Goal: Task Accomplishment & Management: Use online tool/utility

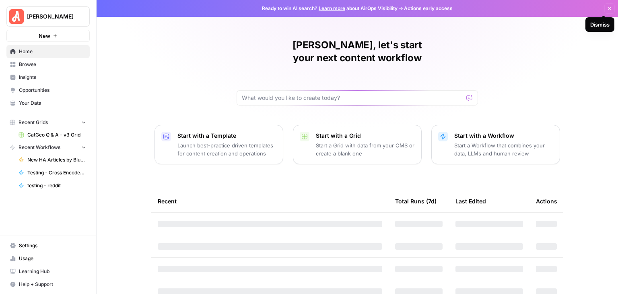
click at [608, 8] on icon "button" at bounding box center [609, 8] width 3 height 3
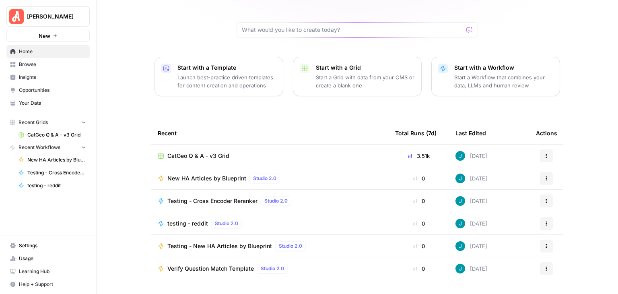
scroll to position [76, 0]
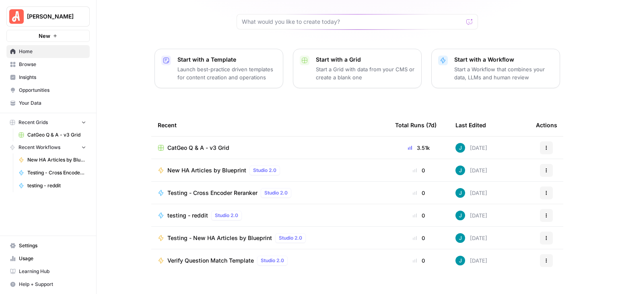
click at [39, 76] on span "Insights" at bounding box center [52, 77] width 67 height 7
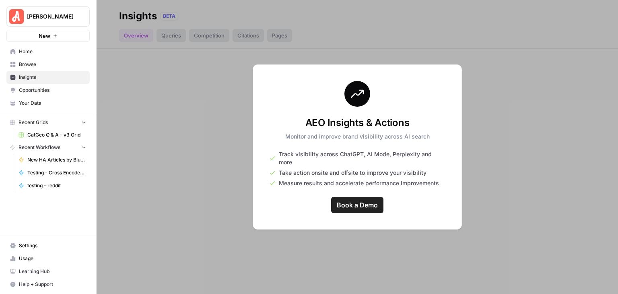
click at [38, 67] on span "Browse" at bounding box center [52, 64] width 67 height 7
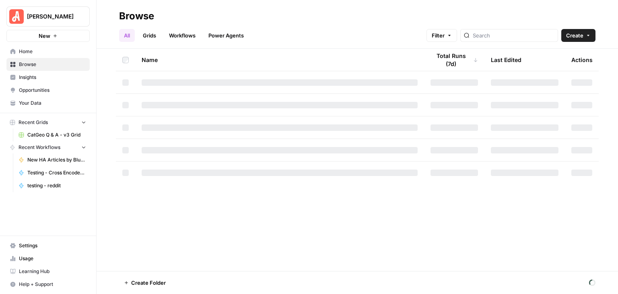
click at [152, 33] on link "Grids" at bounding box center [149, 35] width 23 height 13
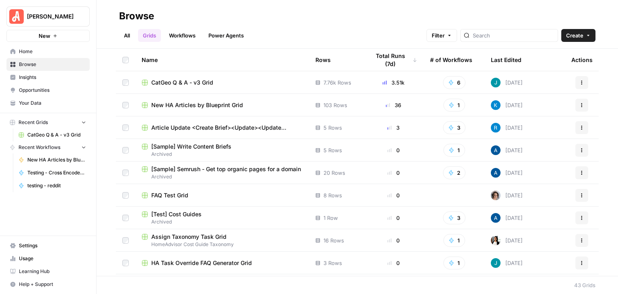
click at [234, 106] on span "New HA Articles by Blueprint Grid" at bounding box center [197, 105] width 92 height 8
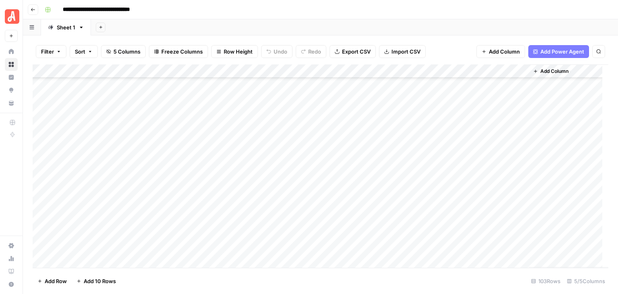
scroll to position [1232, 0]
click at [507, 138] on div "Add Column" at bounding box center [321, 165] width 576 height 203
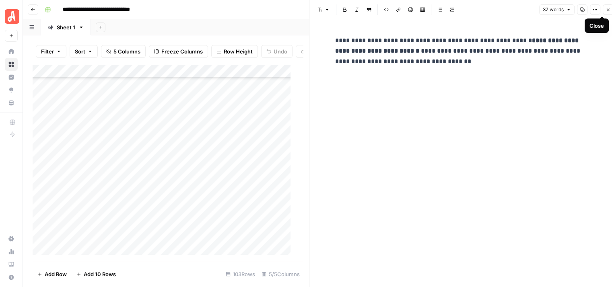
click at [607, 10] on icon "button" at bounding box center [608, 9] width 3 height 3
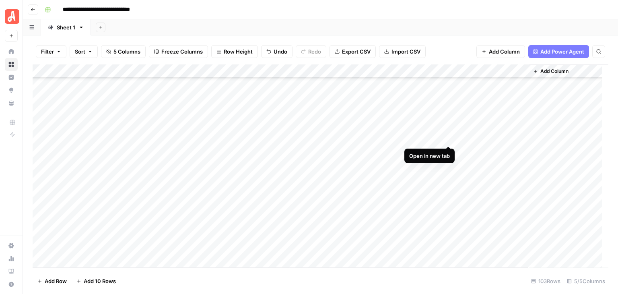
click at [448, 137] on div "Add Column" at bounding box center [321, 165] width 576 height 203
click at [510, 138] on div "Add Column" at bounding box center [321, 165] width 576 height 203
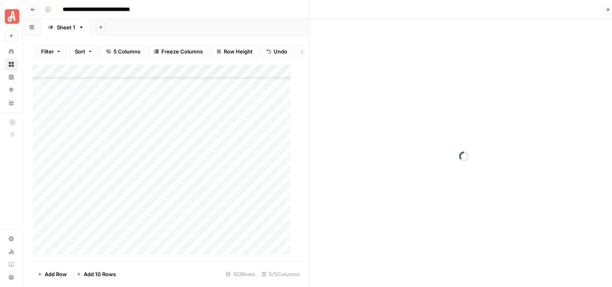
click at [607, 8] on button "Close" at bounding box center [608, 9] width 10 height 10
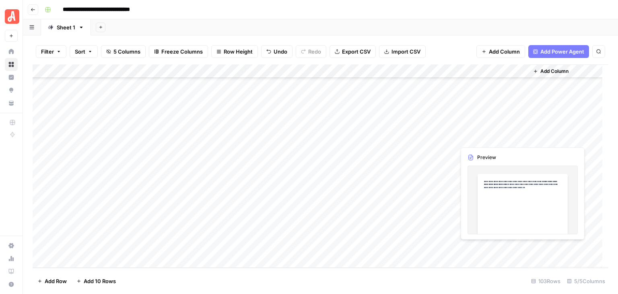
click at [477, 137] on div "Add Column" at bounding box center [321, 165] width 576 height 203
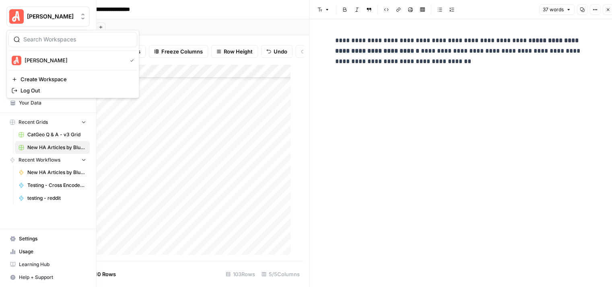
click at [32, 14] on span "[PERSON_NAME]" at bounding box center [51, 16] width 49 height 8
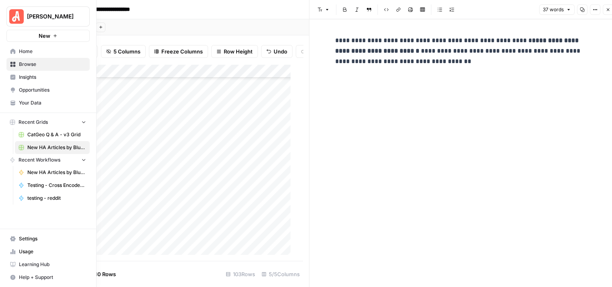
click at [49, 102] on span "Your Data" at bounding box center [52, 102] width 67 height 7
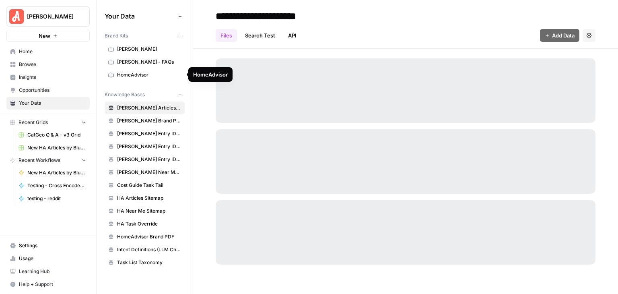
click at [143, 73] on span "HomeAdvisor" at bounding box center [149, 74] width 64 height 7
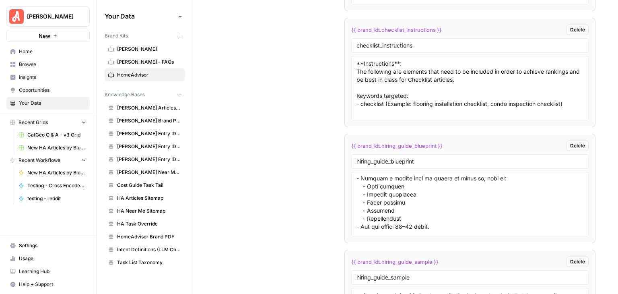
scroll to position [538, 0]
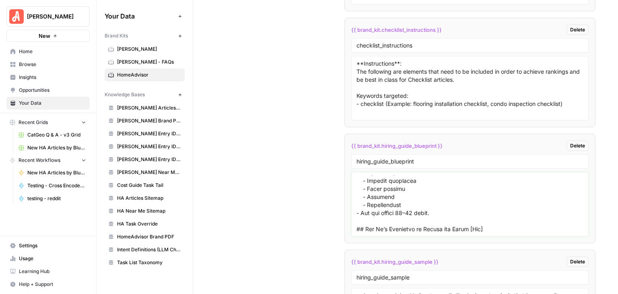
click at [472, 195] on textarea at bounding box center [469, 203] width 227 height 57
paste textarea "## What Should I Ask a [Pro] Before Hiring? **Instructions**: - Add a short int…"
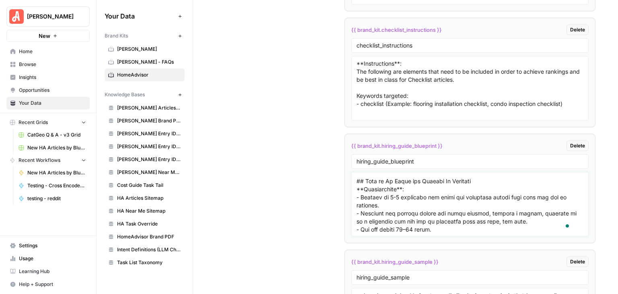
scroll to position [0, 0]
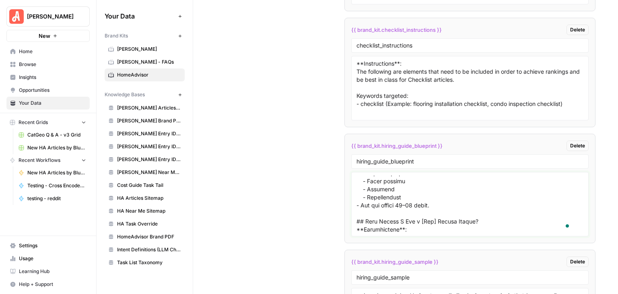
click at [408, 199] on textarea "To enrich screen reader interactions, please activate Accessibility in Grammarl…" at bounding box center [469, 203] width 227 height 57
type textarea "### Meta Description **Instructions**: Write a 120–160 character description th…"
click at [462, 158] on input "hiring_guide_blueprint" at bounding box center [469, 161] width 227 height 7
click at [445, 42] on input "checklist_instructions" at bounding box center [469, 45] width 227 height 7
click at [463, 273] on input "hiring_guide_sample" at bounding box center [469, 276] width 227 height 7
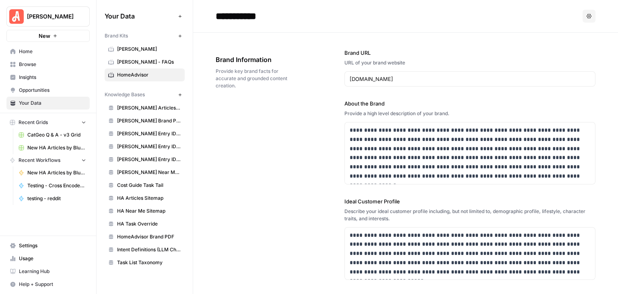
click at [50, 145] on span "New HA Articles by Blueprint Grid" at bounding box center [56, 147] width 59 height 7
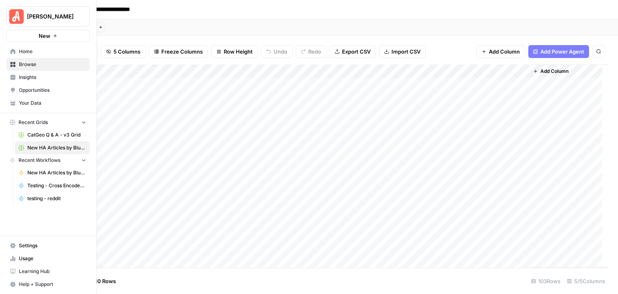
click at [49, 102] on span "Your Data" at bounding box center [52, 102] width 67 height 7
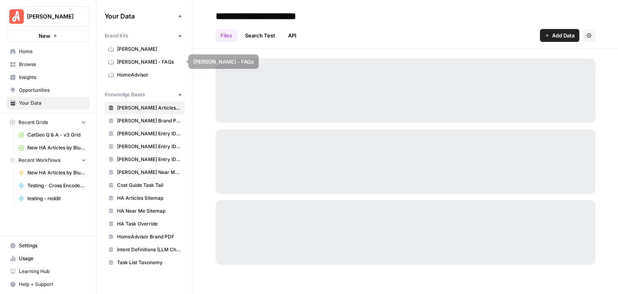
click at [140, 71] on span "HomeAdvisor" at bounding box center [149, 74] width 64 height 7
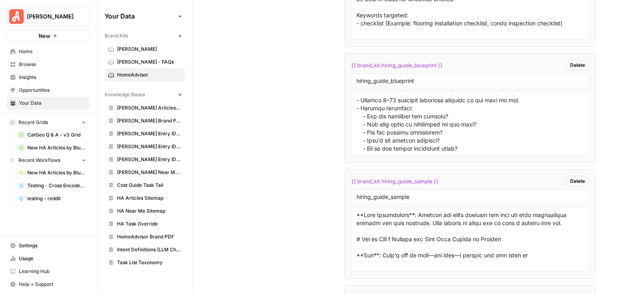
scroll to position [578, 0]
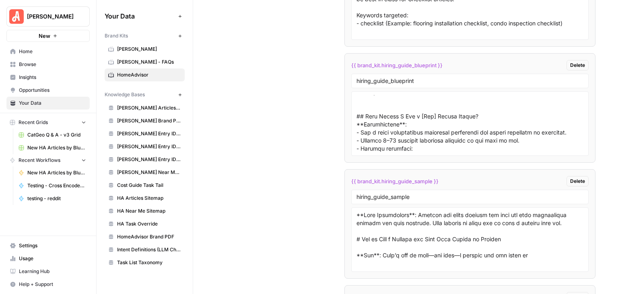
click at [38, 49] on span "Home" at bounding box center [52, 51] width 67 height 7
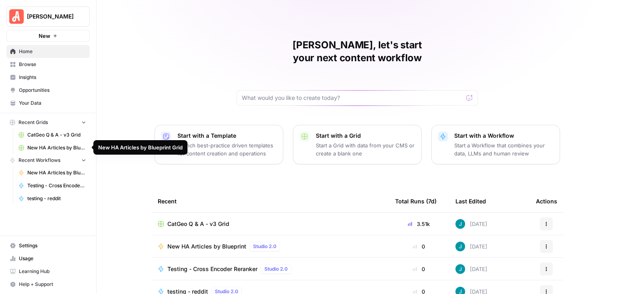
click at [60, 143] on link "New HA Articles by Blueprint Grid" at bounding box center [52, 147] width 75 height 13
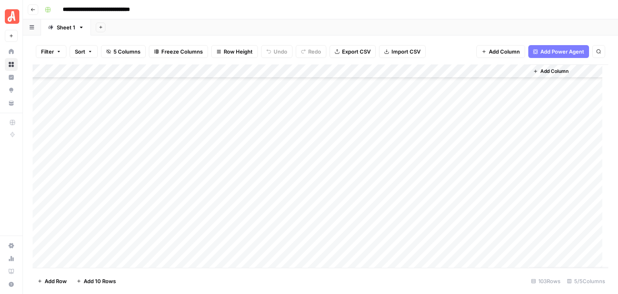
scroll to position [1152, 0]
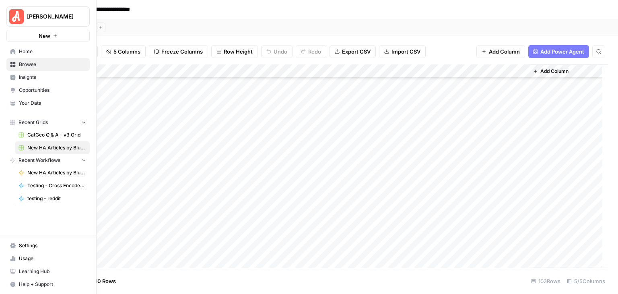
click at [39, 48] on span "Home" at bounding box center [52, 51] width 67 height 7
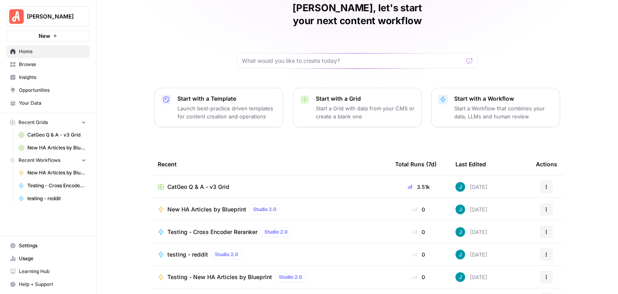
scroll to position [76, 0]
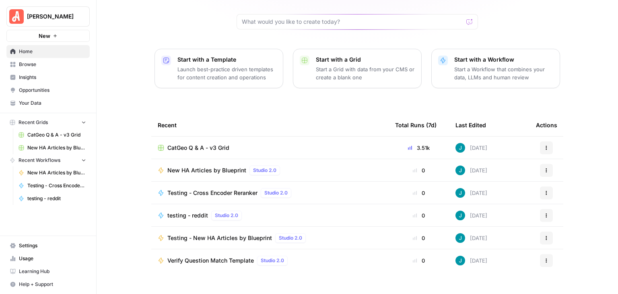
click at [226, 166] on span "New HA Articles by Blueprint" at bounding box center [206, 170] width 79 height 8
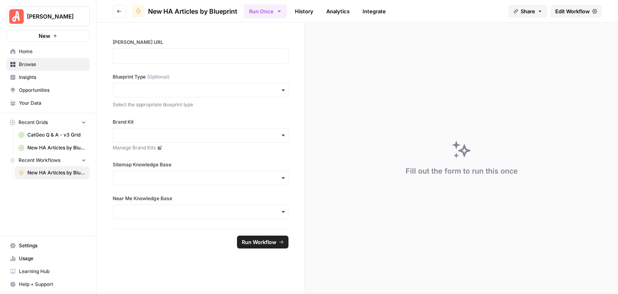
click at [558, 13] on span "Edit Workflow" at bounding box center [572, 11] width 35 height 8
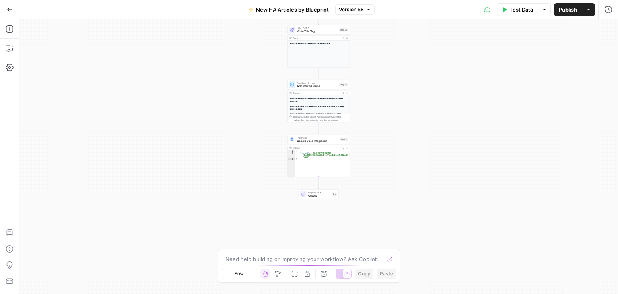
click at [320, 95] on div "Output Expand Output Copy" at bounding box center [319, 92] width 62 height 5
click at [321, 33] on span "Write Title Tag" at bounding box center [317, 31] width 41 height 4
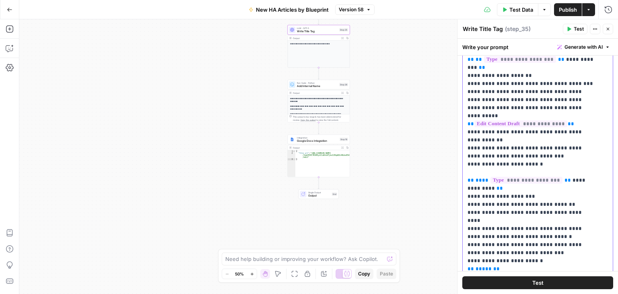
scroll to position [49, 0]
drag, startPoint x: 529, startPoint y: 220, endPoint x: 465, endPoint y: 165, distance: 84.5
click at [465, 165] on div "**********" at bounding box center [535, 136] width 144 height 328
copy p "**********"
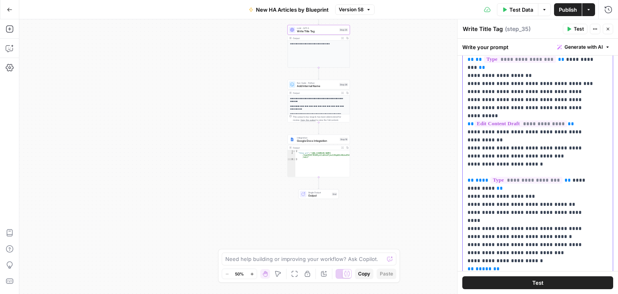
click at [533, 160] on p "**********" at bounding box center [531, 112] width 128 height 370
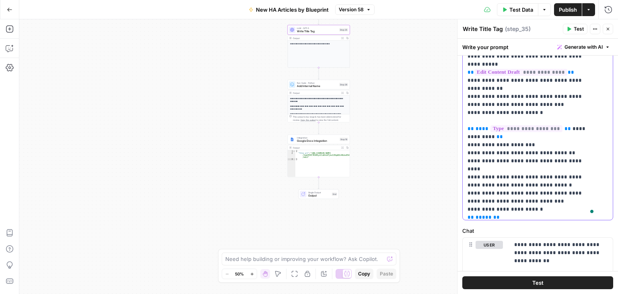
scroll to position [8, 0]
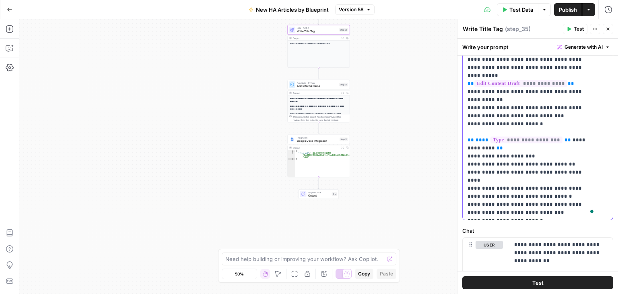
drag, startPoint x: 531, startPoint y: 179, endPoint x: 460, endPoint y: 124, distance: 89.5
click at [460, 124] on div "**********" at bounding box center [537, 156] width 161 height 274
copy p "**********"
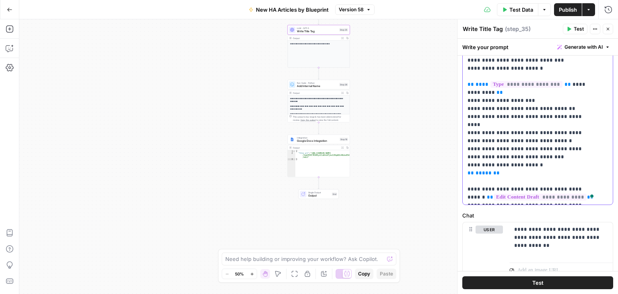
scroll to position [241, 0]
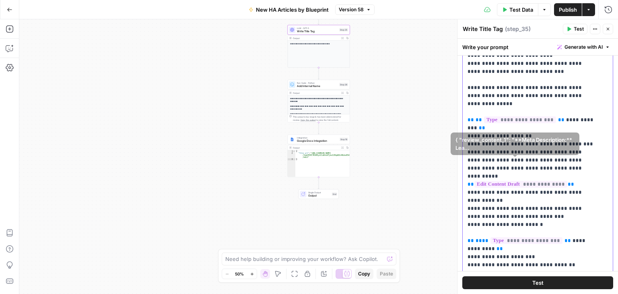
scroll to position [80, 0]
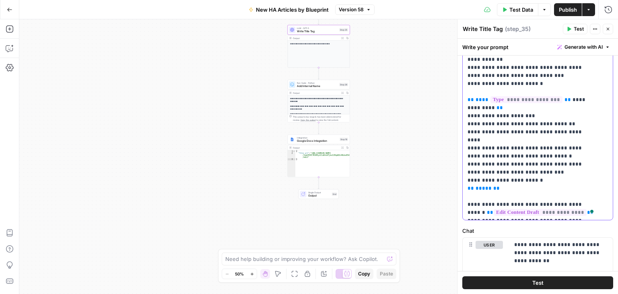
drag, startPoint x: 538, startPoint y: 189, endPoint x: 460, endPoint y: 165, distance: 81.9
click at [460, 165] on div "**********" at bounding box center [537, 156] width 161 height 274
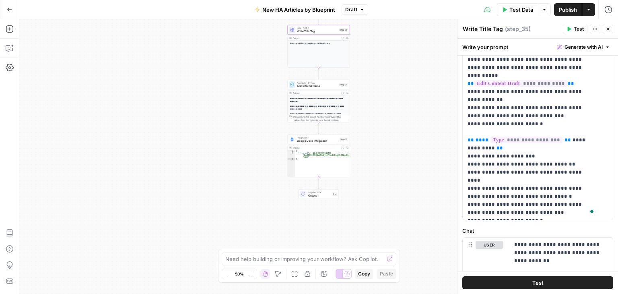
click at [552, 22] on header "Write Title Tag Write Title Tag ( step_35 ) Test Actions Close" at bounding box center [537, 28] width 160 height 19
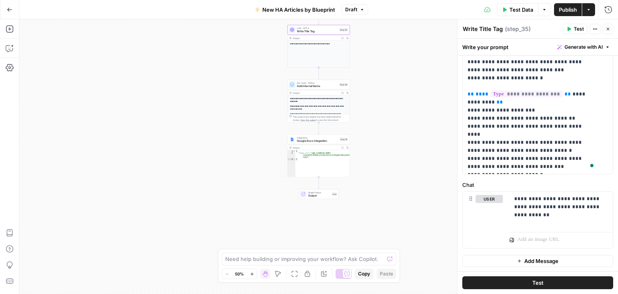
click at [573, 29] on button "Test" at bounding box center [575, 29] width 25 height 10
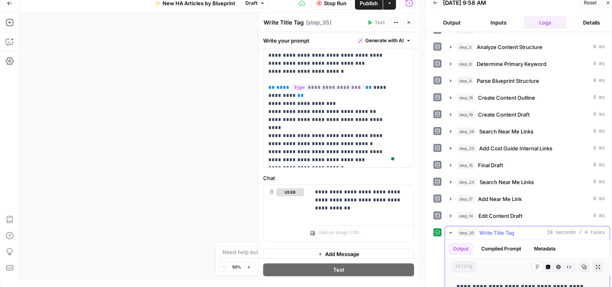
scroll to position [53, 0]
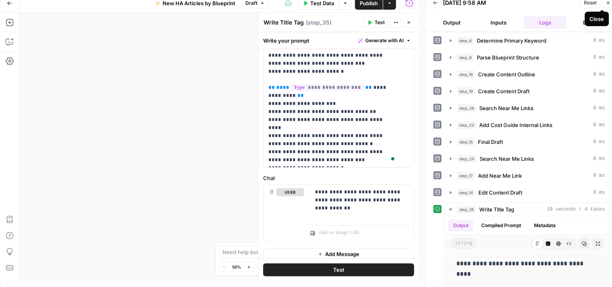
click at [607, 2] on icon "button" at bounding box center [607, 2] width 5 height 5
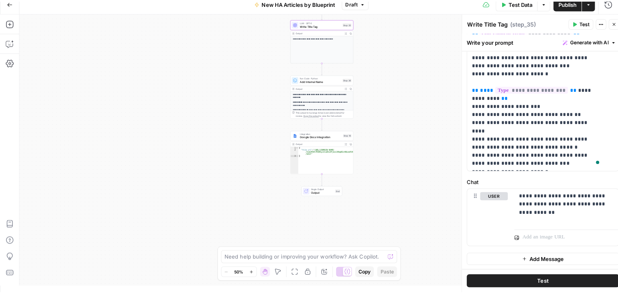
scroll to position [0, 0]
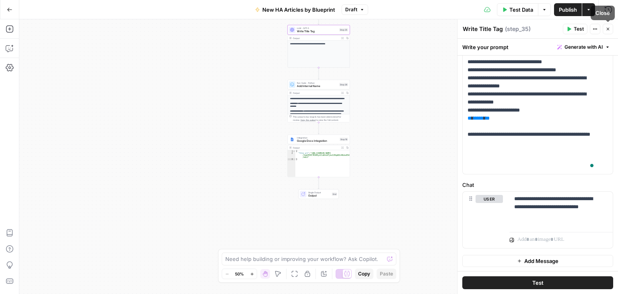
click at [607, 29] on icon "button" at bounding box center [607, 29] width 5 height 5
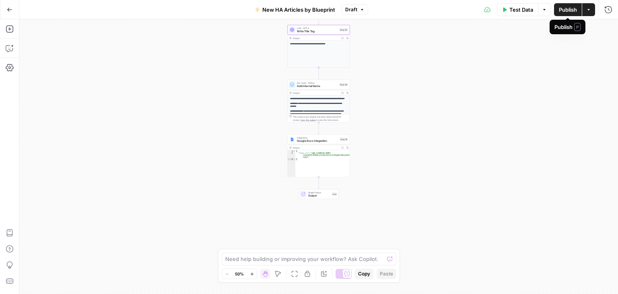
click at [563, 7] on span "Publish" at bounding box center [568, 10] width 18 height 8
click at [11, 11] on icon "button" at bounding box center [10, 10] width 6 height 6
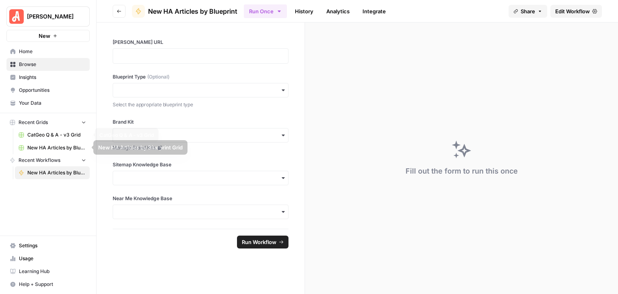
click at [59, 132] on span "CatGeo Q & A - v3 Grid" at bounding box center [56, 134] width 59 height 7
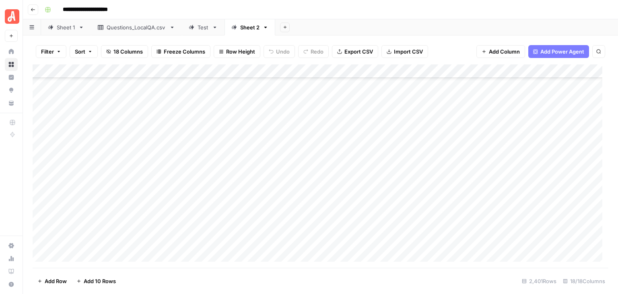
scroll to position [32663, 0]
click at [107, 121] on div "Add Column" at bounding box center [321, 165] width 576 height 203
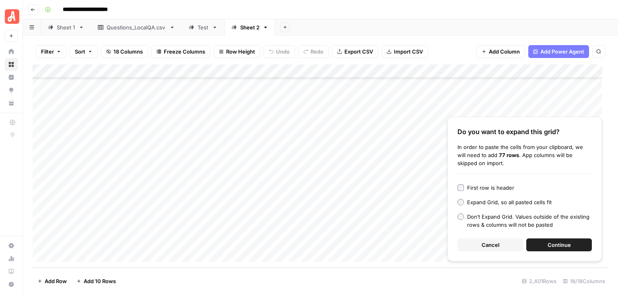
click at [570, 242] on button "Continue" at bounding box center [559, 244] width 66 height 13
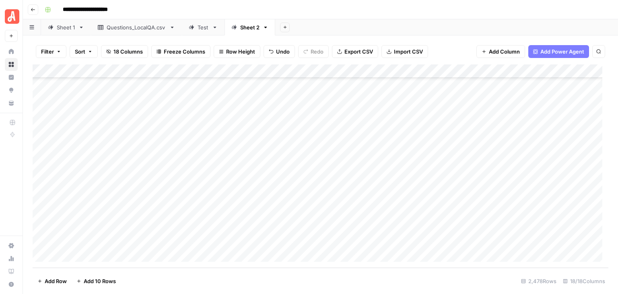
click at [97, 283] on span "Add 10 Rows" at bounding box center [100, 281] width 32 height 8
click at [137, 121] on div "Add Column" at bounding box center [321, 165] width 576 height 203
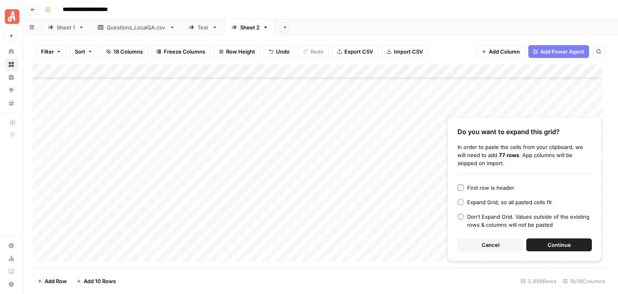
click at [570, 242] on button "Continue" at bounding box center [559, 244] width 66 height 13
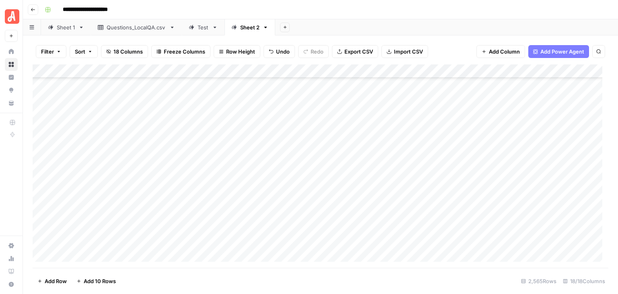
scroll to position [33860, 0]
click at [147, 126] on div "Add Column" at bounding box center [321, 165] width 576 height 203
click at [143, 111] on div "Add Column" at bounding box center [321, 165] width 576 height 203
click at [112, 280] on span "Add 10 Rows" at bounding box center [100, 281] width 32 height 8
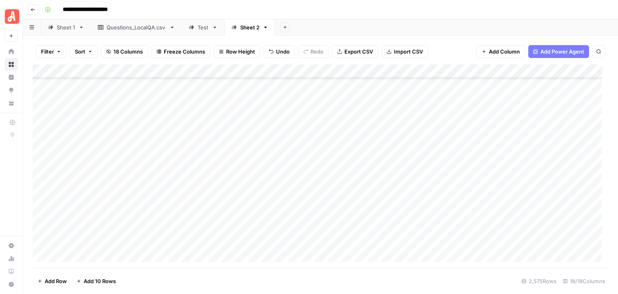
scroll to position [27481, 0]
click at [41, 131] on div "Add Column" at bounding box center [321, 165] width 576 height 203
click at [41, 206] on div "Add Column" at bounding box center [321, 165] width 576 height 203
click at [421, 70] on div "Add Column" at bounding box center [321, 165] width 576 height 203
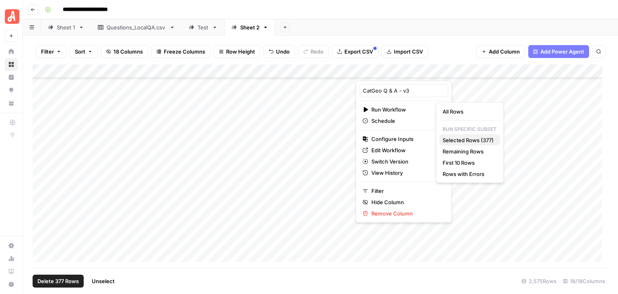
click at [471, 140] on span "Selected Rows (377)" at bounding box center [467, 140] width 51 height 8
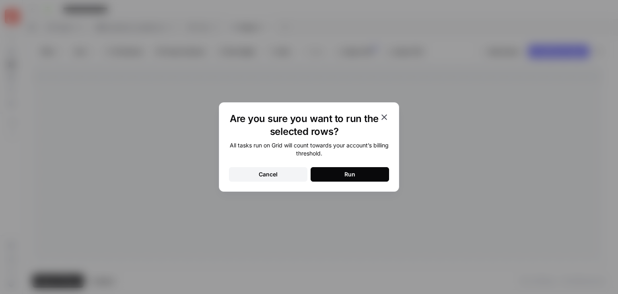
click at [370, 177] on button "Run" at bounding box center [350, 174] width 78 height 14
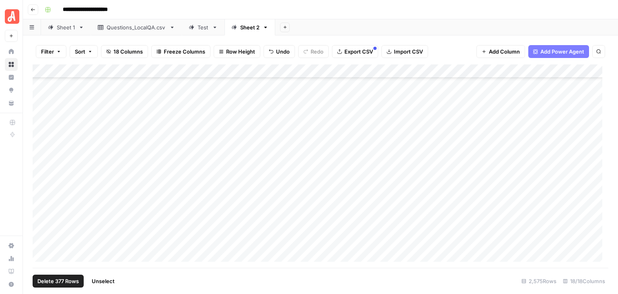
click at [111, 284] on span "Unselect" at bounding box center [103, 281] width 23 height 8
click at [138, 121] on div "Add Column" at bounding box center [321, 165] width 576 height 203
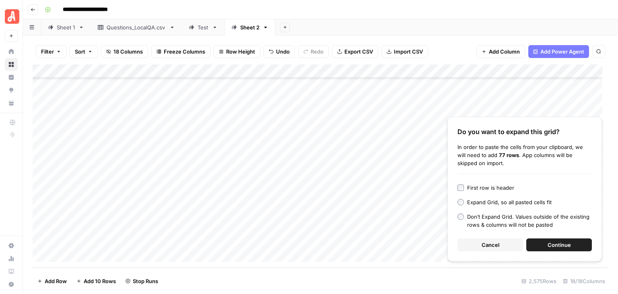
click at [558, 247] on span "Continue" at bounding box center [558, 245] width 23 height 8
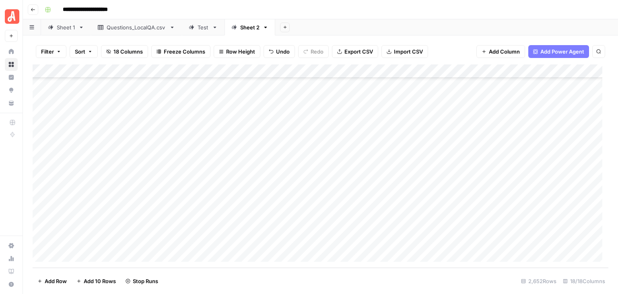
scroll to position [36095, 0]
click at [96, 282] on span "Add 10 Rows" at bounding box center [100, 281] width 32 height 8
click at [109, 117] on div "Add Column" at bounding box center [321, 165] width 576 height 203
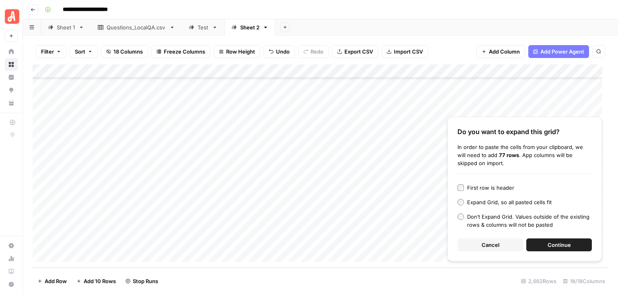
click at [550, 241] on span "Continue" at bounding box center [558, 245] width 23 height 8
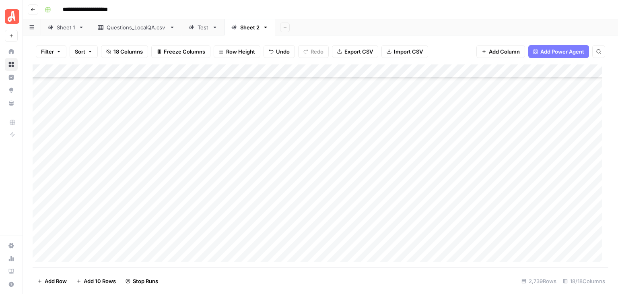
click at [98, 282] on span "Add 10 Rows" at bounding box center [100, 281] width 32 height 8
click at [607, 262] on icon "close" at bounding box center [606, 262] width 4 height 4
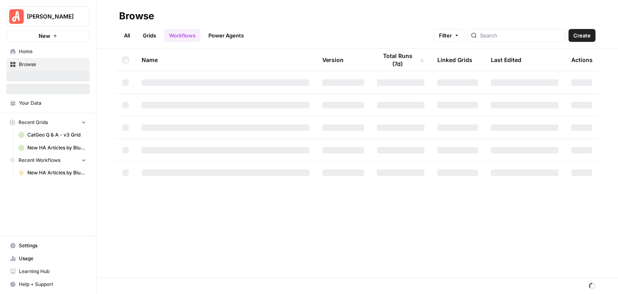
click at [61, 142] on link "New HA Articles by Blueprint Grid" at bounding box center [52, 147] width 75 height 13
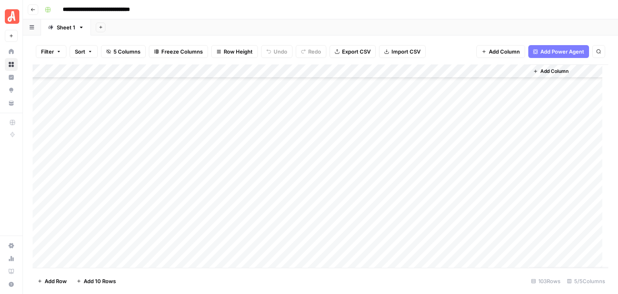
scroll to position [1192, 0]
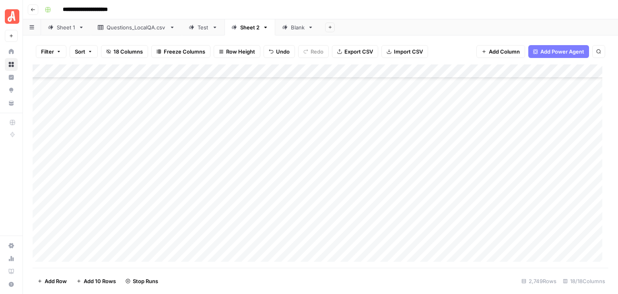
scroll to position [30224, 0]
click at [40, 121] on div "Add Column" at bounding box center [321, 165] width 576 height 203
click at [41, 201] on div "Add Column" at bounding box center [321, 165] width 576 height 203
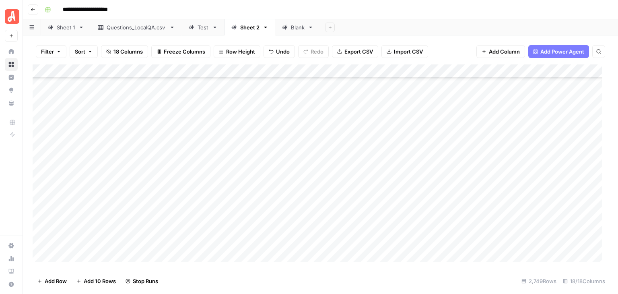
click at [39, 129] on div "Add Column" at bounding box center [321, 165] width 576 height 203
click at [40, 194] on div "Add Column" at bounding box center [321, 165] width 576 height 203
click at [111, 282] on span "Unselect" at bounding box center [100, 281] width 23 height 8
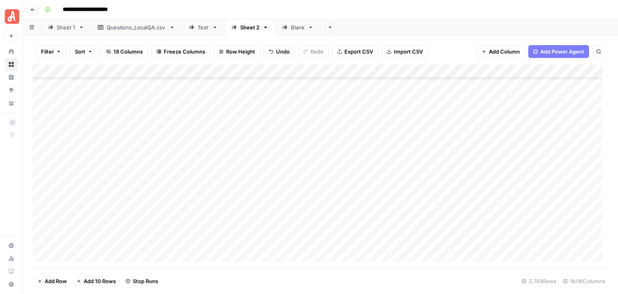
scroll to position [35171, 0]
click at [134, 129] on div "Add Column" at bounding box center [321, 165] width 576 height 203
click at [143, 138] on div "Add Column" at bounding box center [321, 165] width 576 height 203
click at [154, 127] on div "Add Column" at bounding box center [321, 165] width 576 height 203
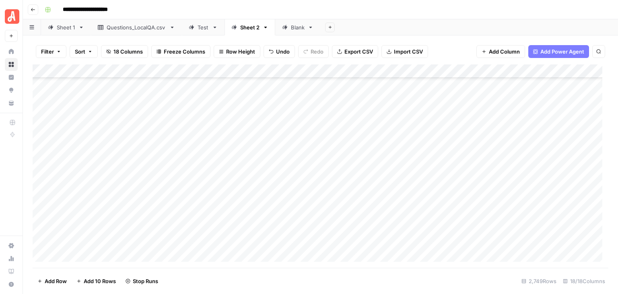
click at [105, 166] on div "Add Column" at bounding box center [321, 165] width 576 height 203
click at [103, 160] on div "Add Column" at bounding box center [321, 165] width 576 height 203
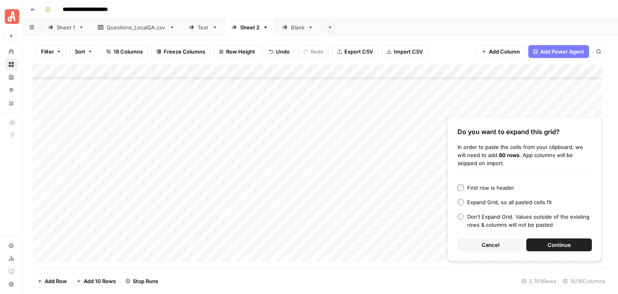
click at [565, 244] on span "Continue" at bounding box center [558, 245] width 23 height 8
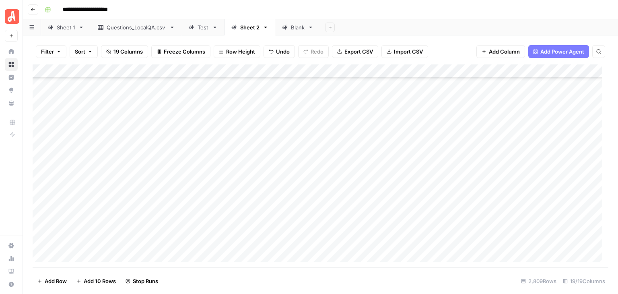
scroll to position [38242, 0]
click at [102, 282] on span "Add 10 Rows" at bounding box center [100, 281] width 32 height 8
click at [121, 119] on div "Add Column" at bounding box center [321, 165] width 576 height 203
click at [121, 134] on div "Add Column" at bounding box center [321, 165] width 576 height 203
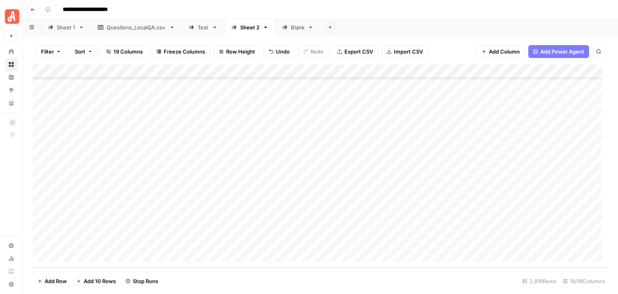
click at [125, 119] on div "Add Column" at bounding box center [321, 165] width 576 height 203
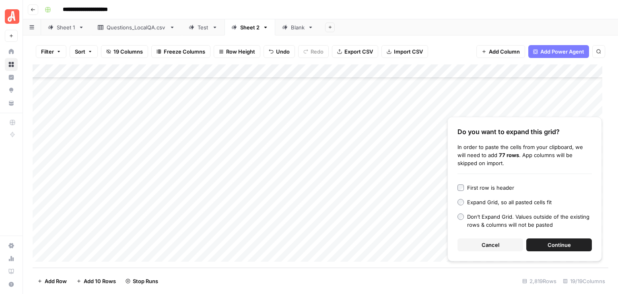
click at [557, 242] on span "Continue" at bounding box center [558, 245] width 23 height 8
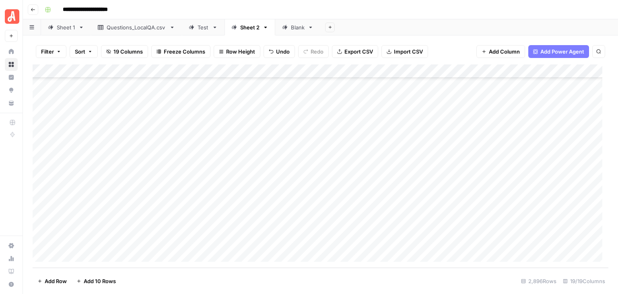
click at [107, 284] on span "Add 10 Rows" at bounding box center [100, 281] width 32 height 8
click at [606, 262] on icon "close" at bounding box center [606, 262] width 4 height 4
